Goal: Find specific page/section: Find specific page/section

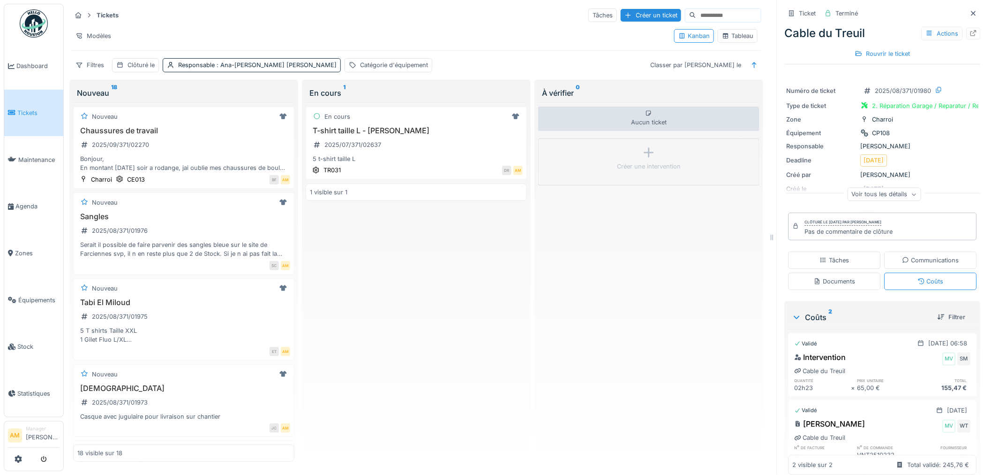
scroll to position [43, 0]
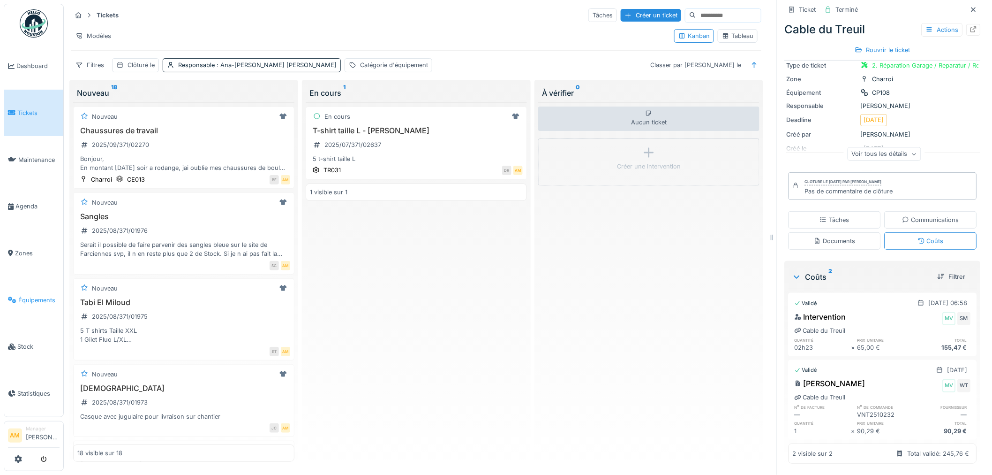
click at [44, 295] on span "Équipements" at bounding box center [38, 299] width 41 height 9
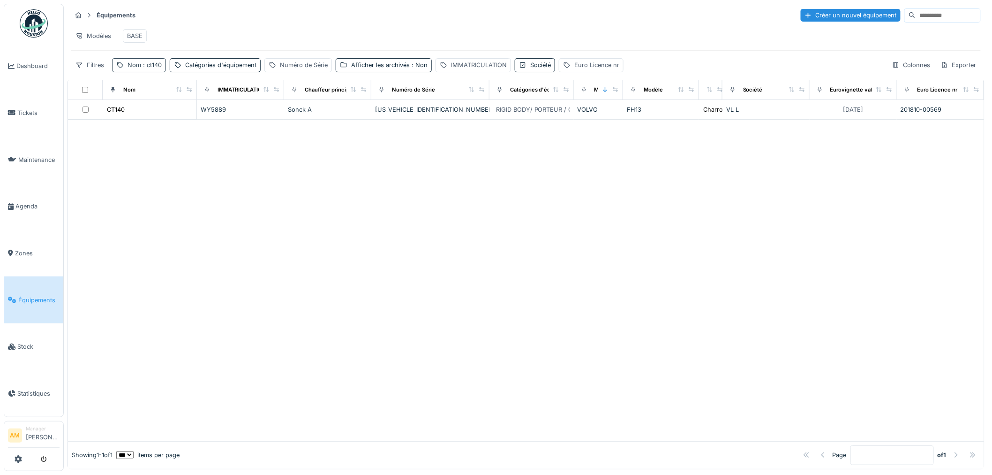
click at [151, 68] on span ": ct140" at bounding box center [151, 64] width 21 height 7
drag, startPoint x: 138, startPoint y: 119, endPoint x: 19, endPoint y: 121, distance: 118.6
click at [24, 119] on body "Dashboard Tickets Maintenance [GEOGRAPHIC_DATA] Zones Équipements Stock Statist…" at bounding box center [496, 237] width 992 height 475
